Goal: Transaction & Acquisition: Purchase product/service

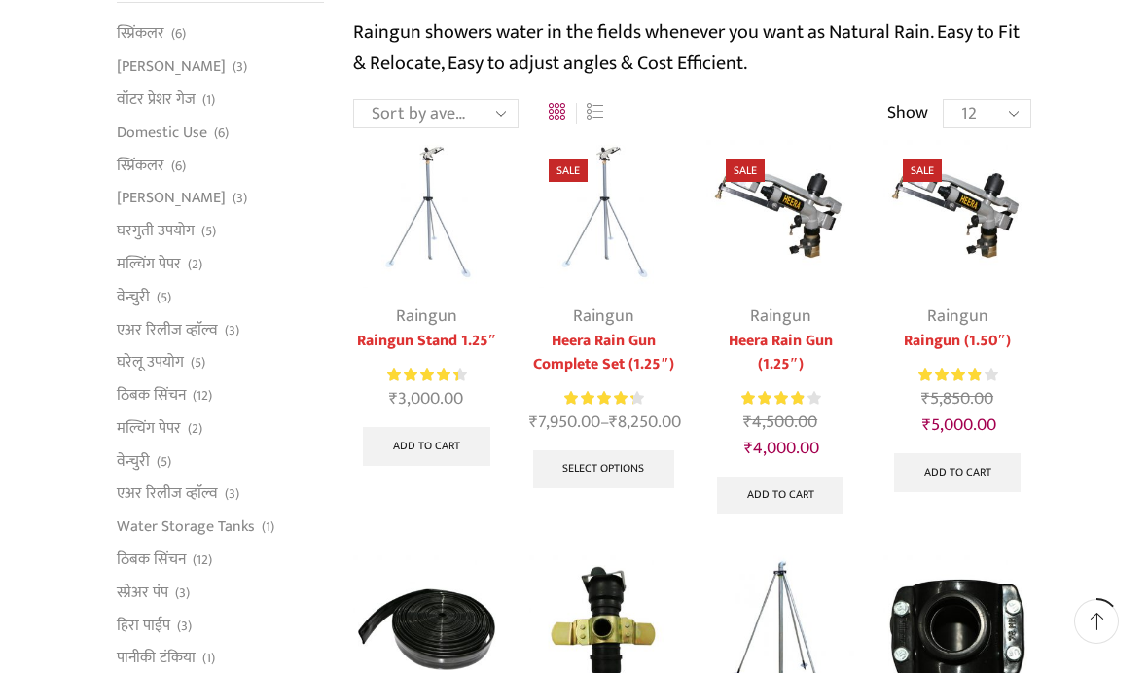
scroll to position [209, 0]
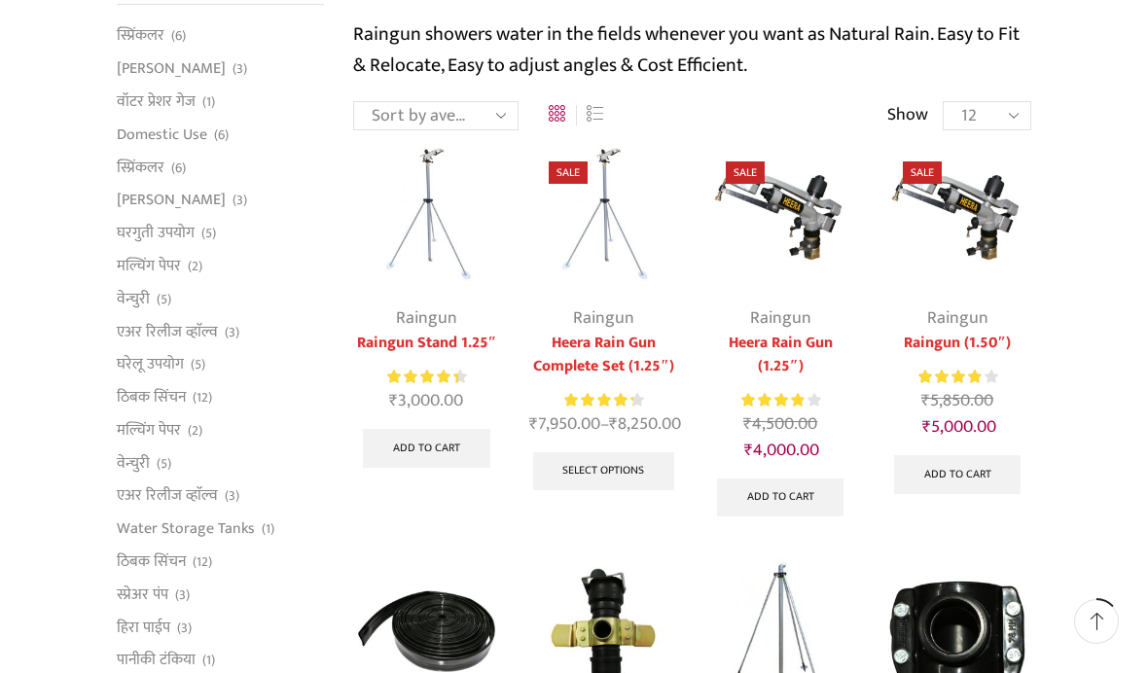
click at [632, 306] on link "Raingun" at bounding box center [603, 317] width 61 height 29
click at [612, 318] on link "Raingun" at bounding box center [603, 317] width 61 height 29
click at [612, 220] on img at bounding box center [603, 216] width 148 height 148
click at [603, 303] on link "Raingun" at bounding box center [603, 317] width 61 height 29
click at [624, 452] on link "Select options" at bounding box center [604, 471] width 142 height 39
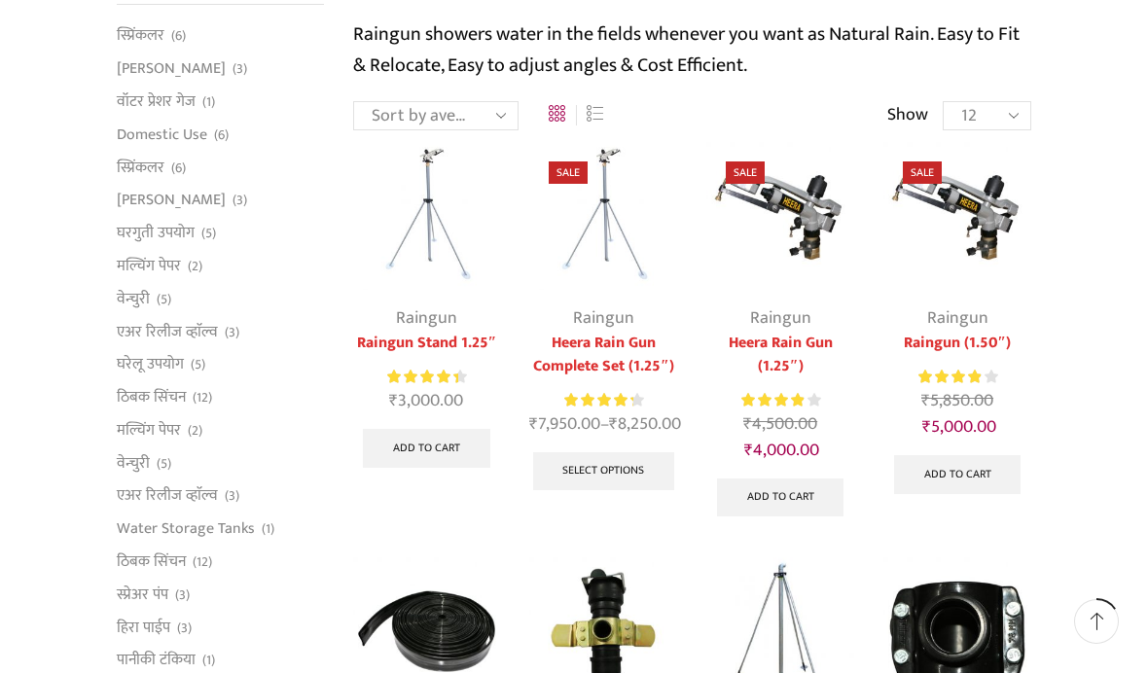
click at [628, 452] on link "Select options" at bounding box center [604, 471] width 142 height 39
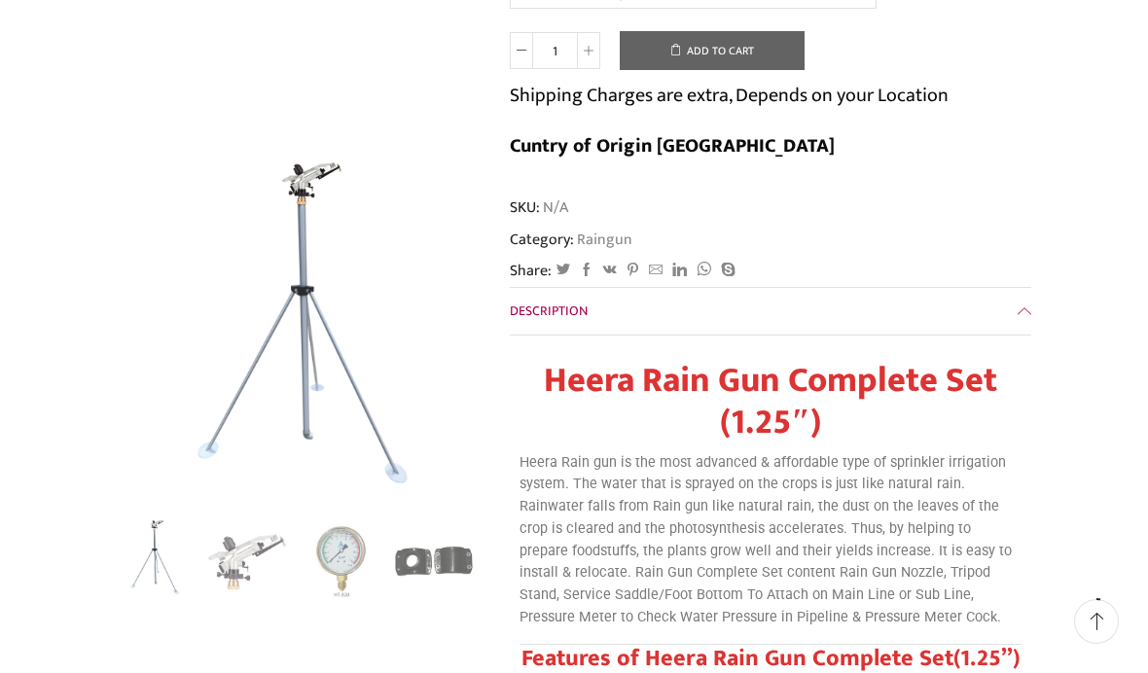
scroll to position [541, 0]
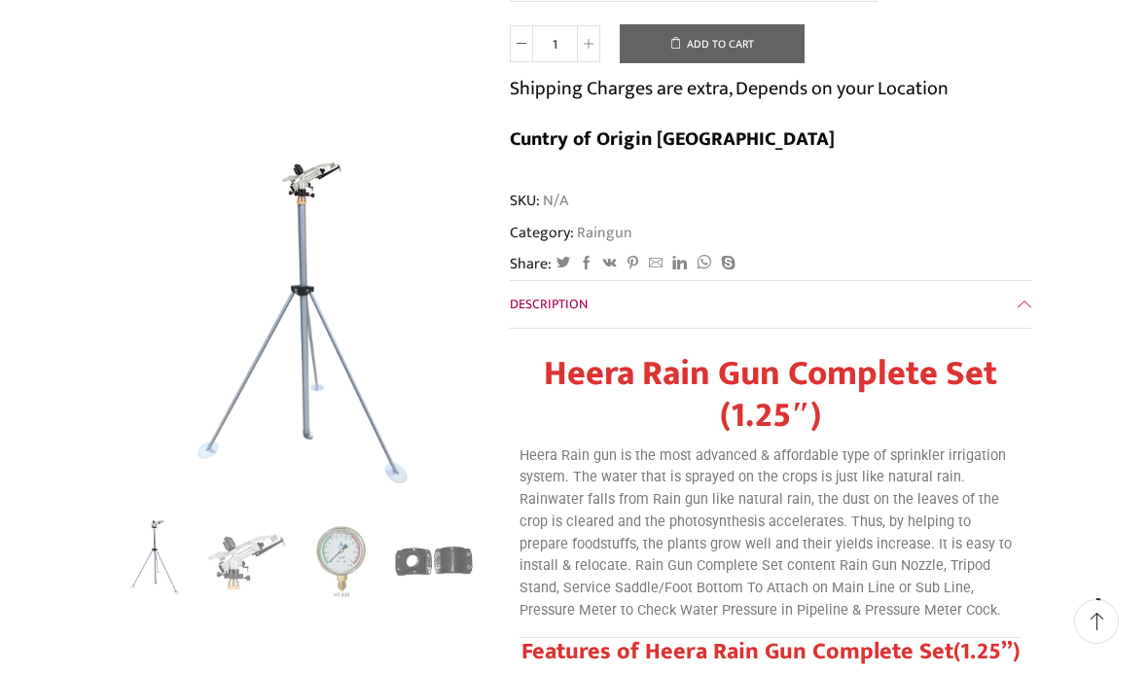
click at [338, 556] on img "3 / 5" at bounding box center [341, 561] width 84 height 84
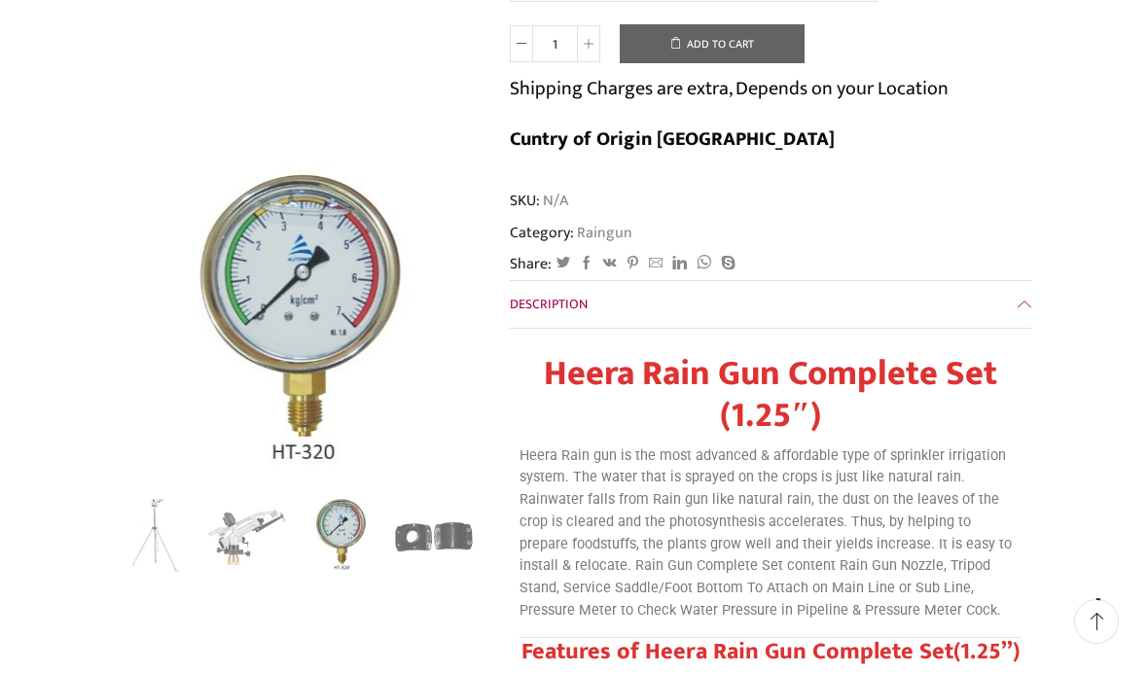
click at [400, 529] on img "4 / 5" at bounding box center [434, 537] width 84 height 84
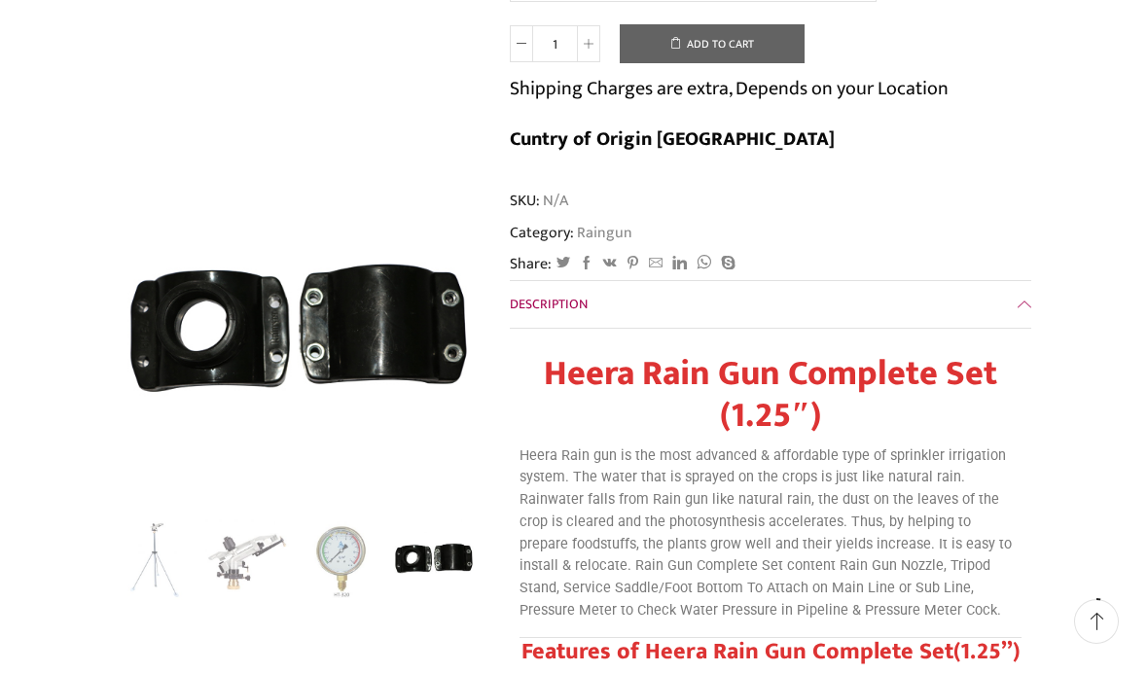
click at [454, 556] on div "Next slide" at bounding box center [461, 560] width 49 height 49
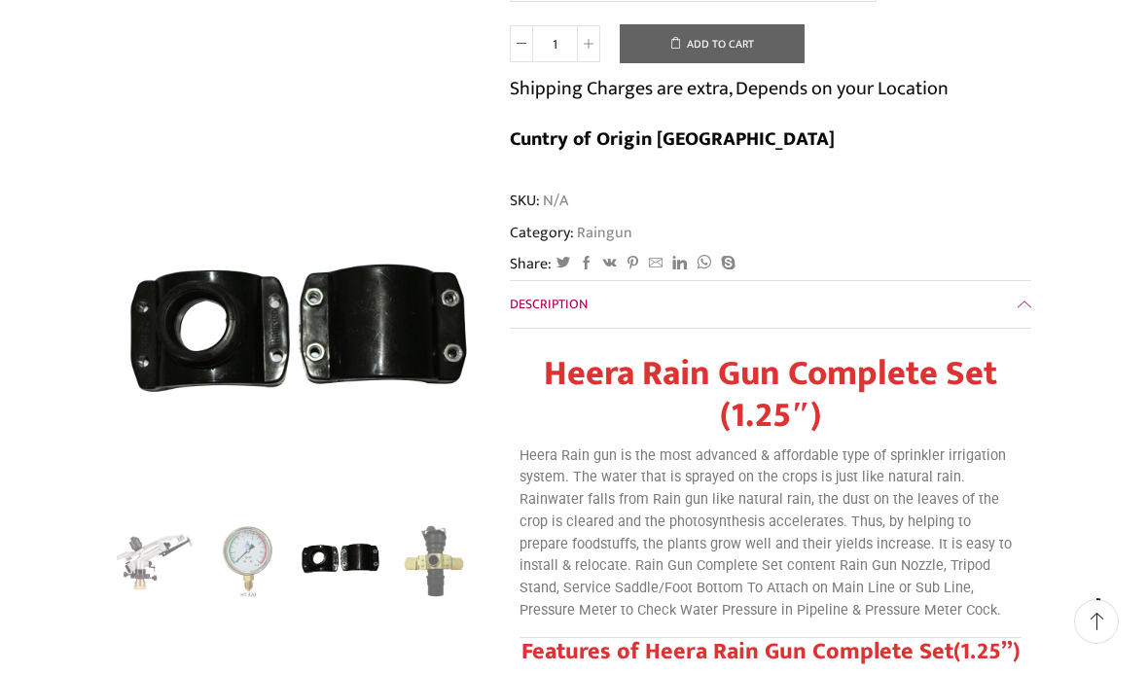
click at [428, 562] on img "5 / 5" at bounding box center [434, 561] width 84 height 84
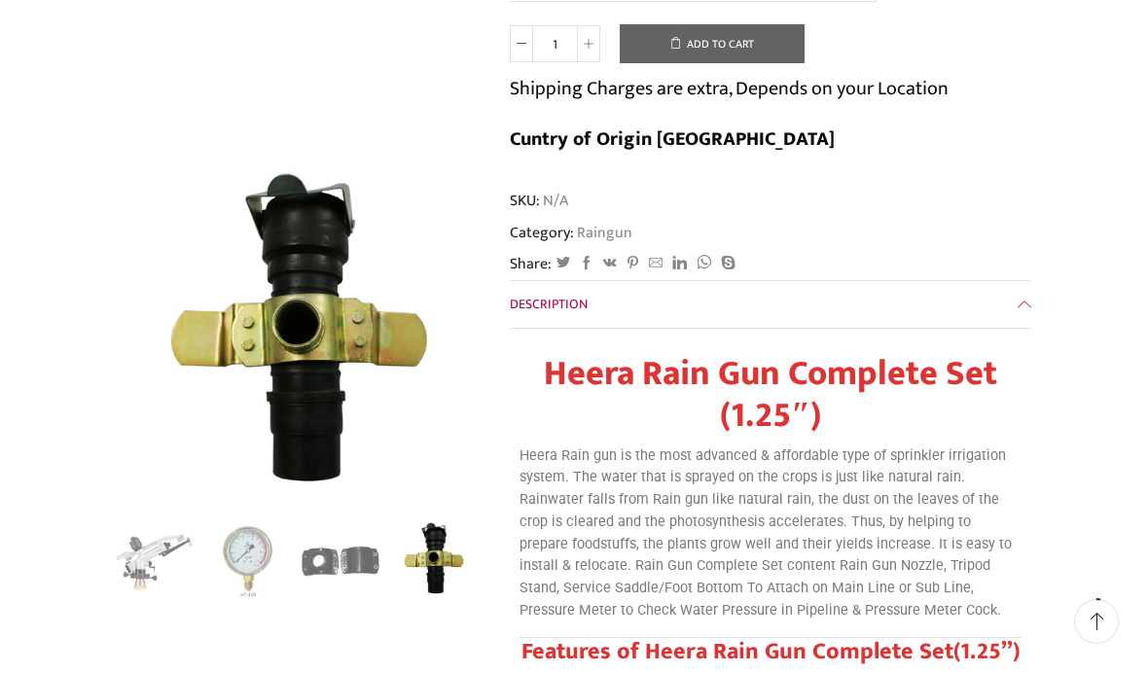
click at [130, 336] on div "Previous slide" at bounding box center [136, 332] width 49 height 49
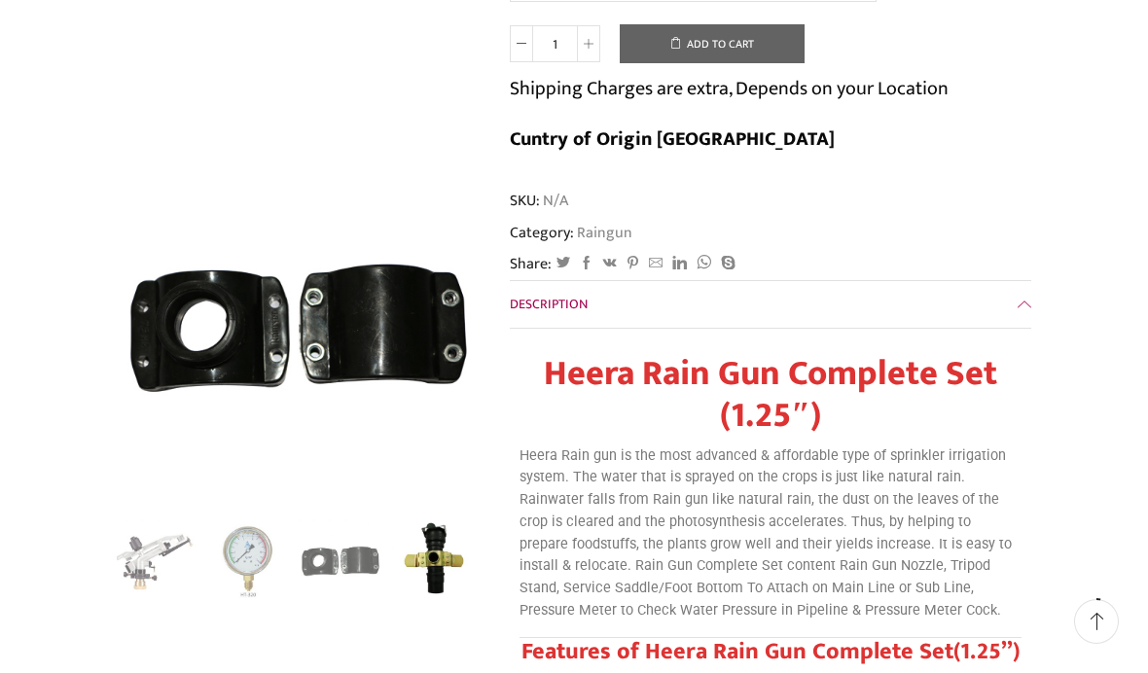
click at [130, 563] on div "Previous slide" at bounding box center [136, 560] width 49 height 49
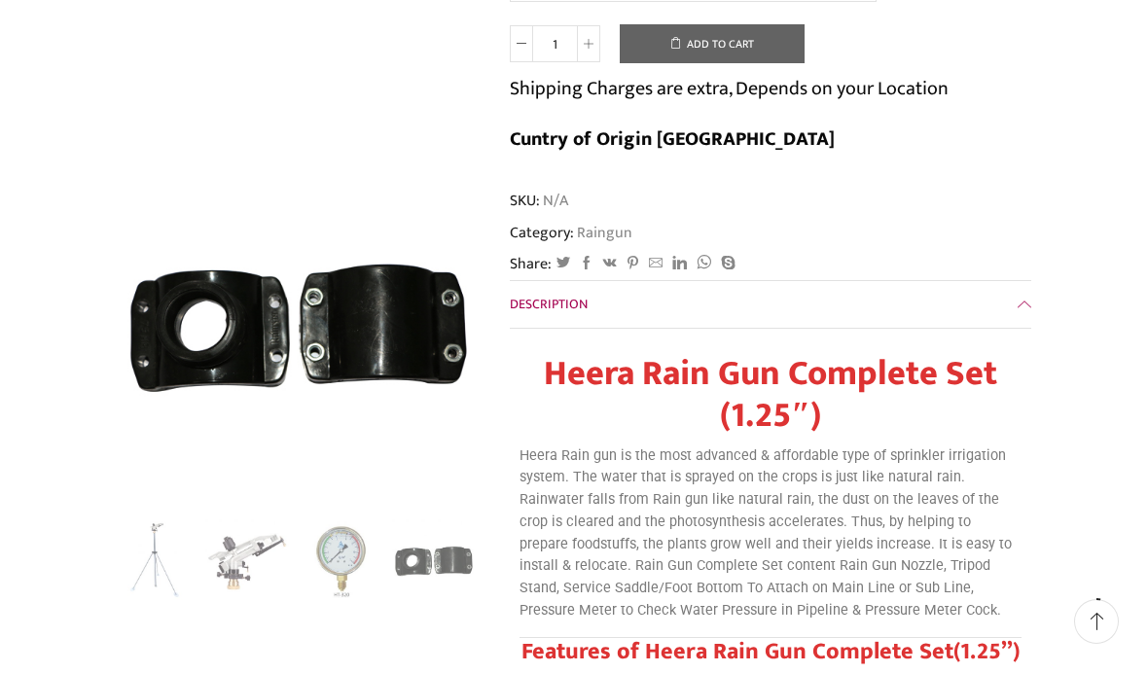
click at [123, 561] on img "1 / 5" at bounding box center [154, 561] width 84 height 84
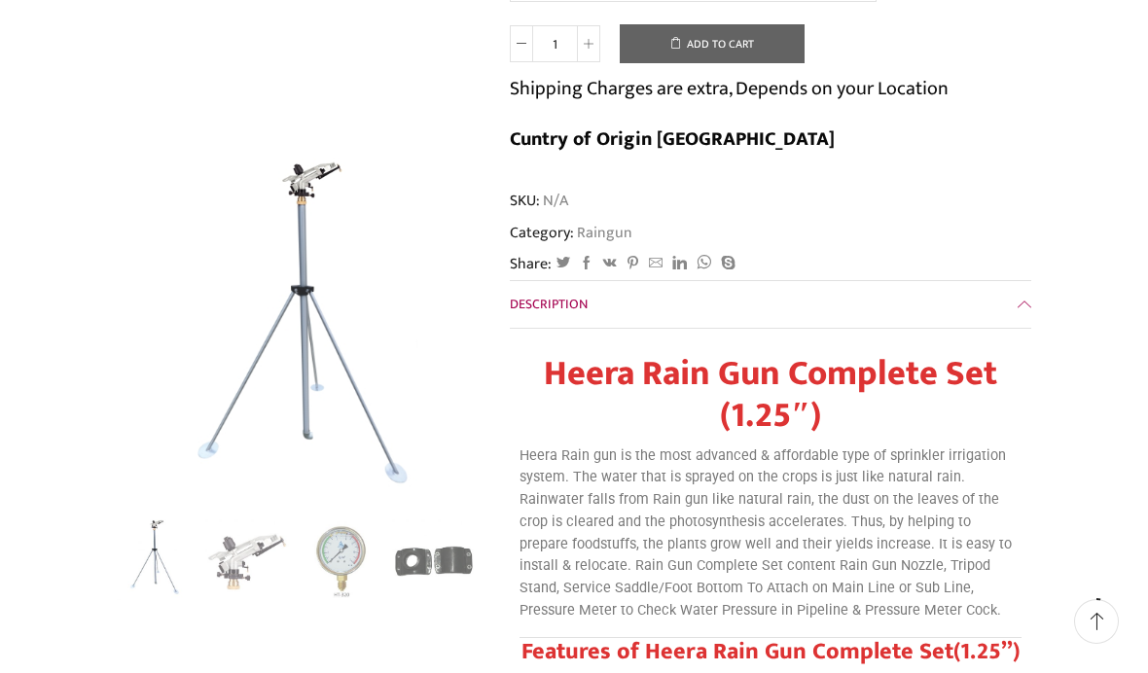
click at [148, 560] on img "1 / 5" at bounding box center [154, 558] width 84 height 84
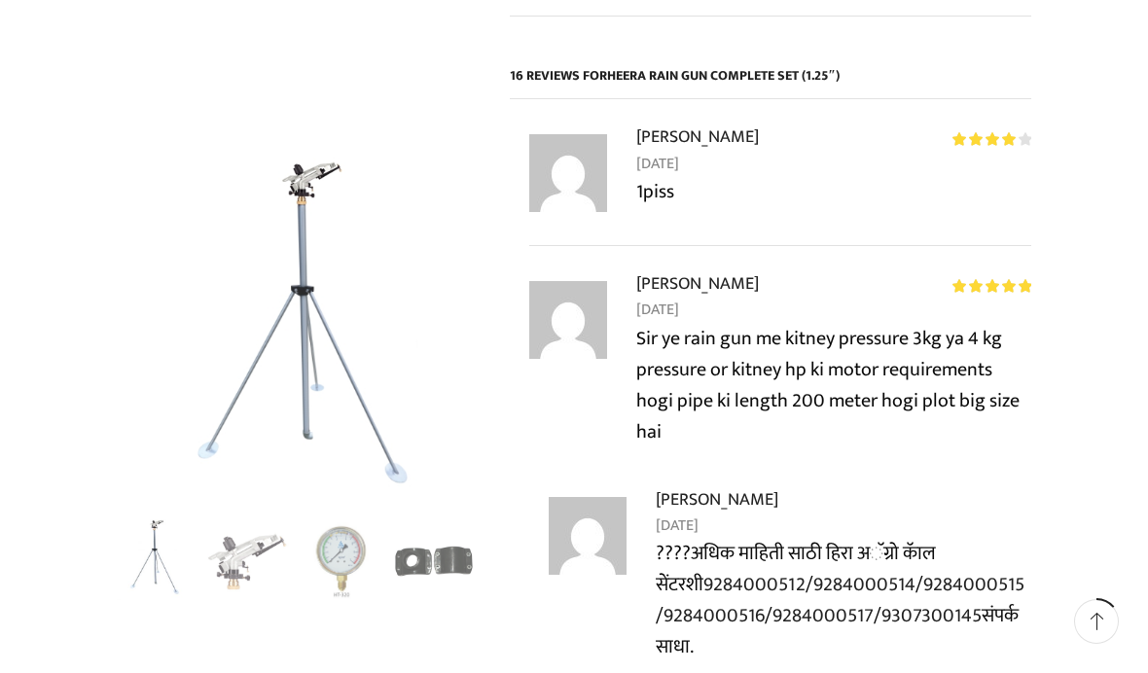
scroll to position [2417, 0]
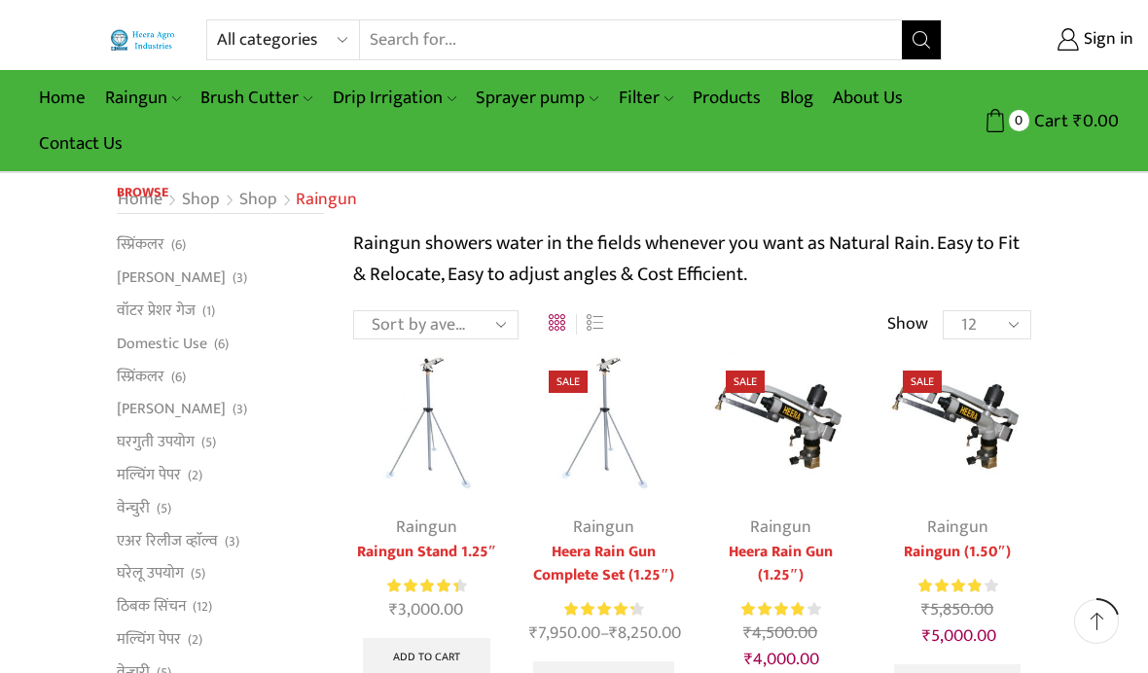
scroll to position [317, 0]
